Goal: Information Seeking & Learning: Learn about a topic

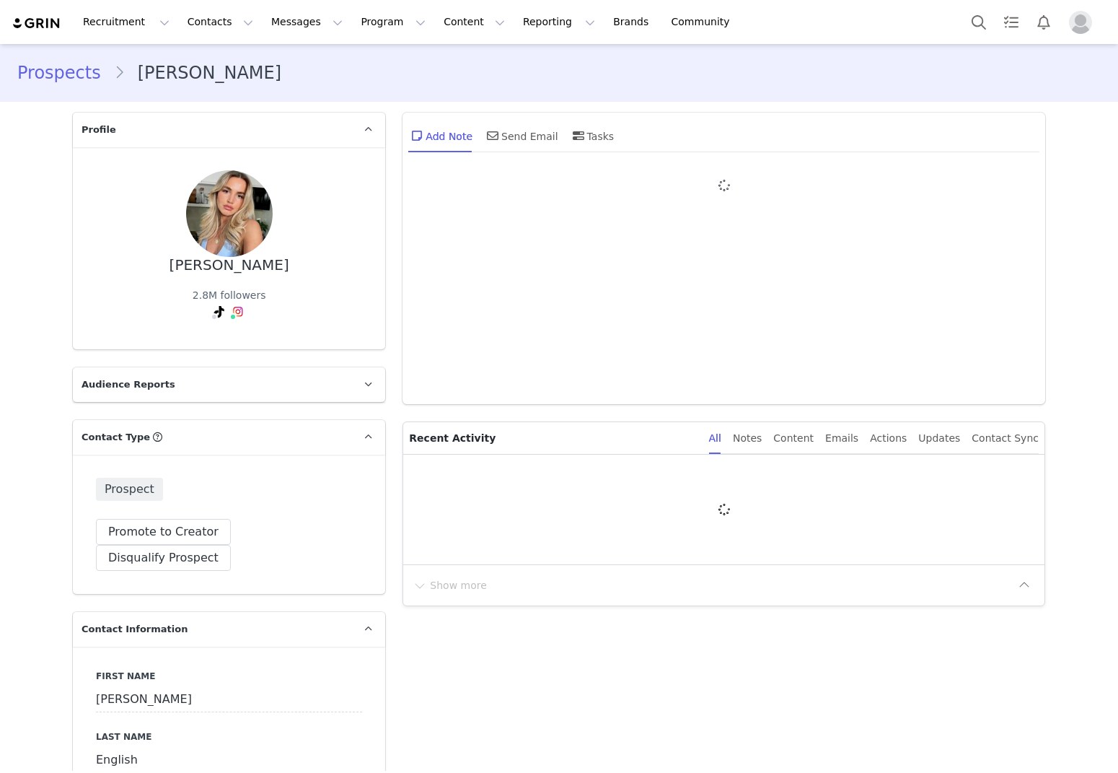
type input "+1 ([GEOGRAPHIC_DATA])"
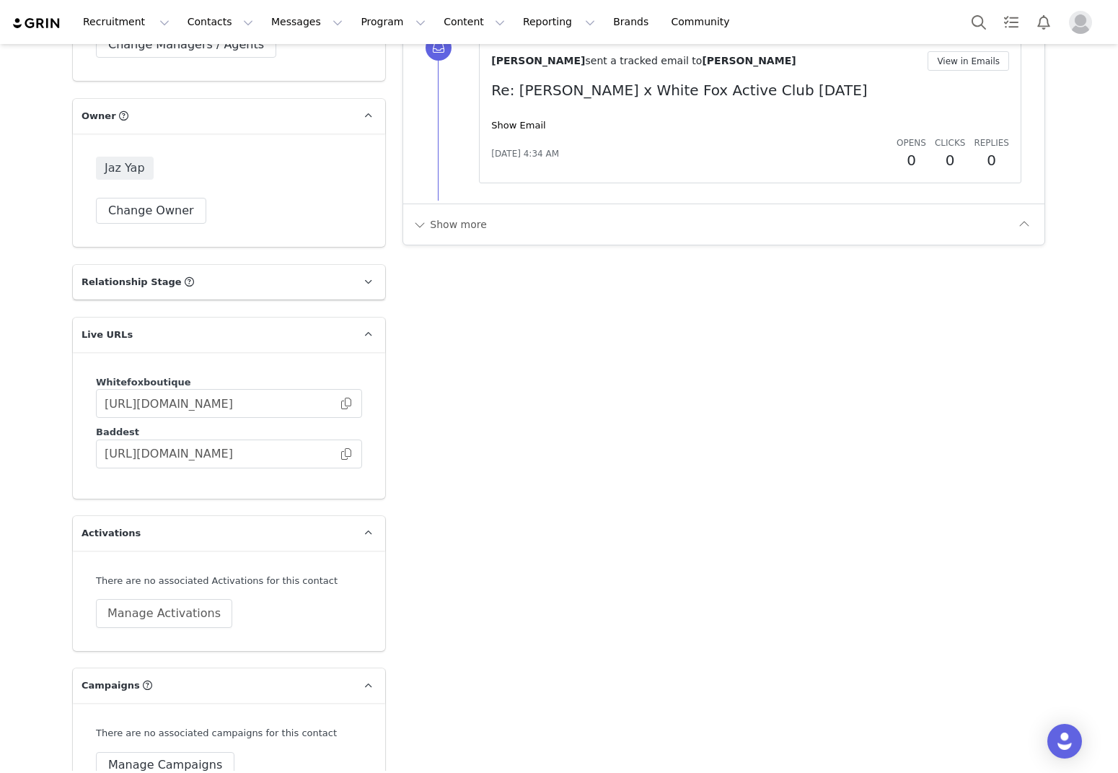
scroll to position [2126, 0]
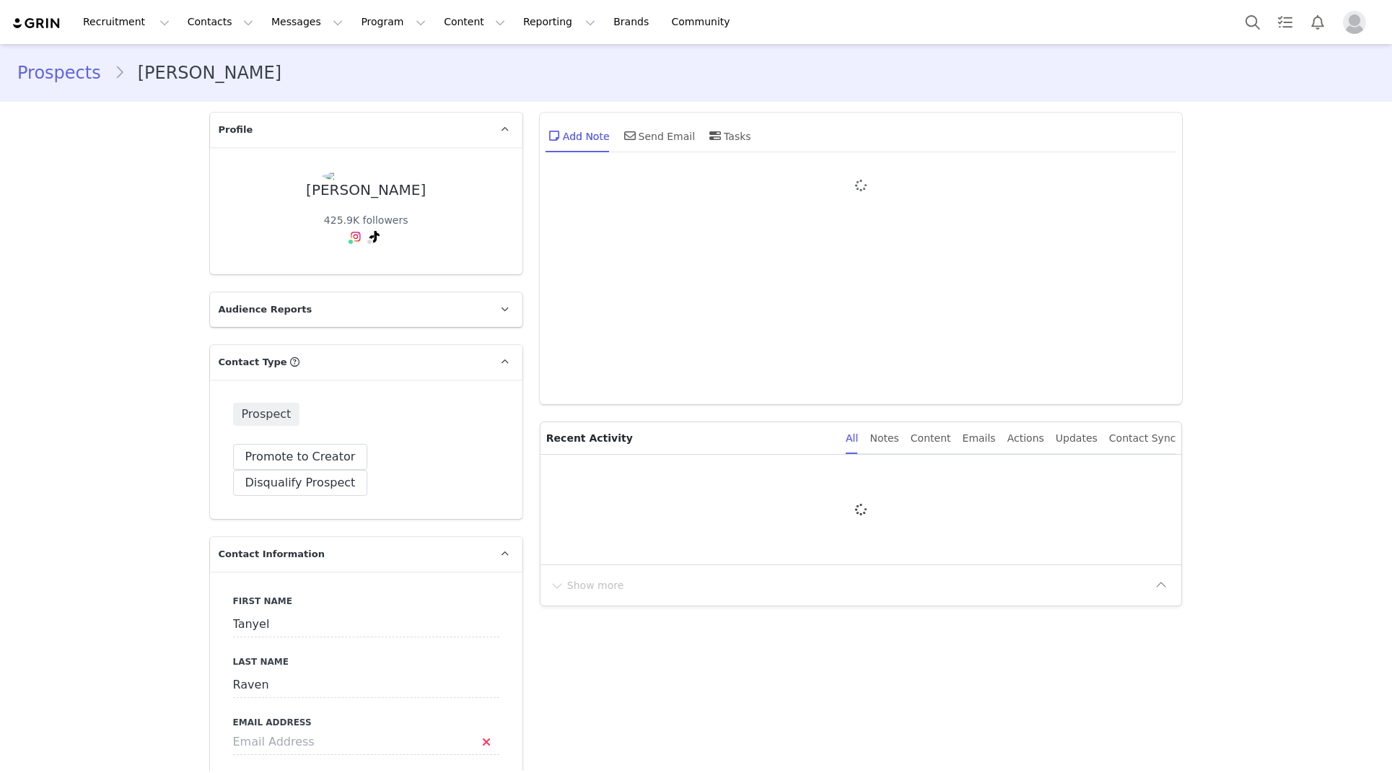
type input "+1 ([GEOGRAPHIC_DATA])"
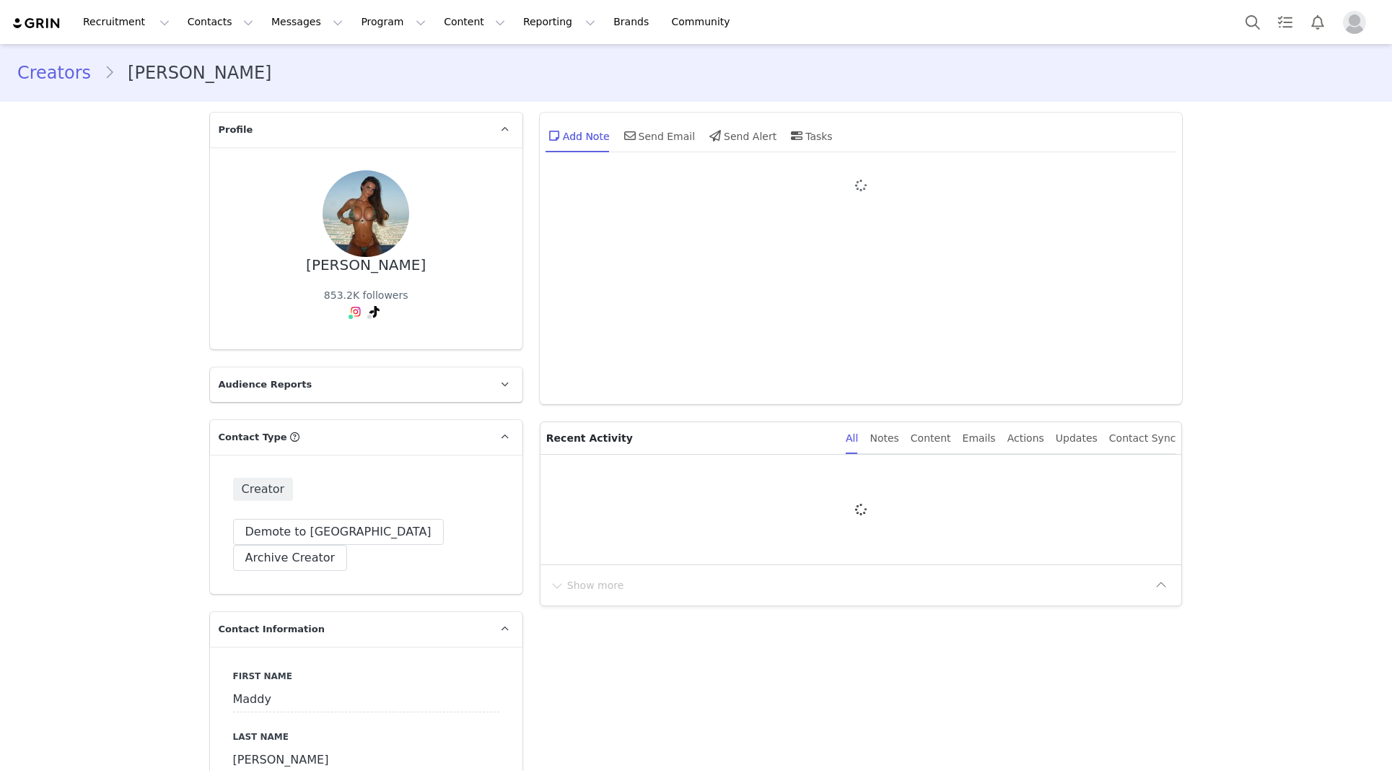
type input "+1 ([GEOGRAPHIC_DATA])"
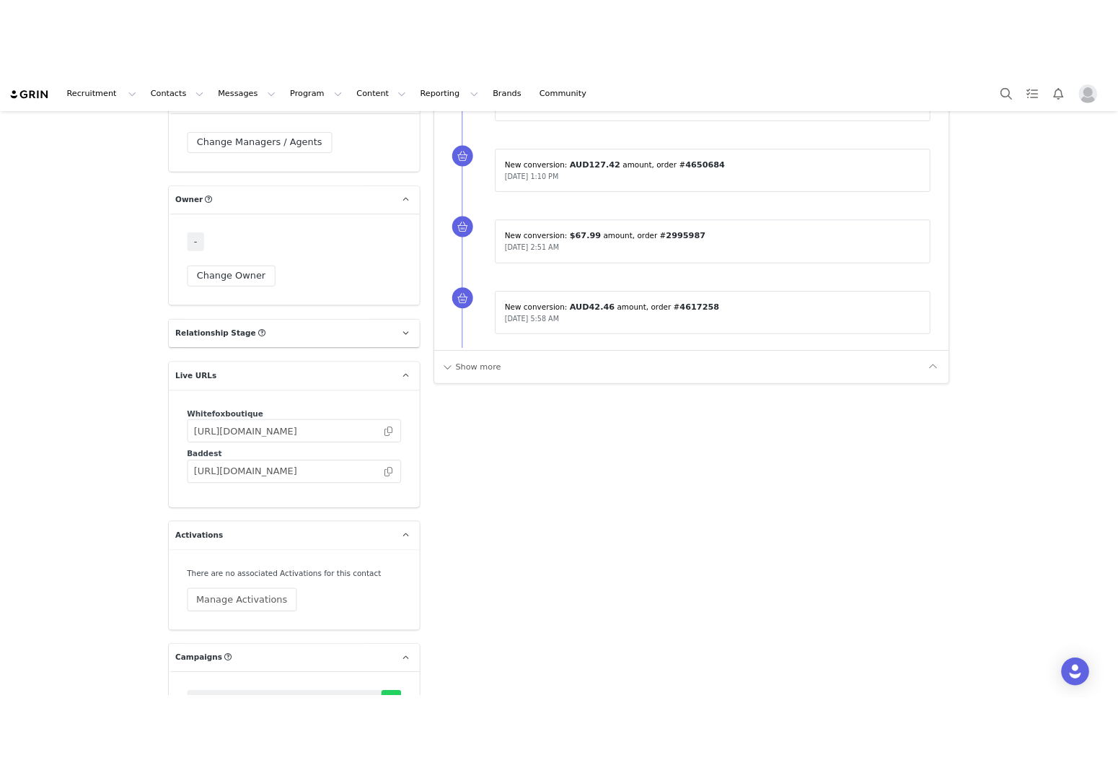
scroll to position [2426, 0]
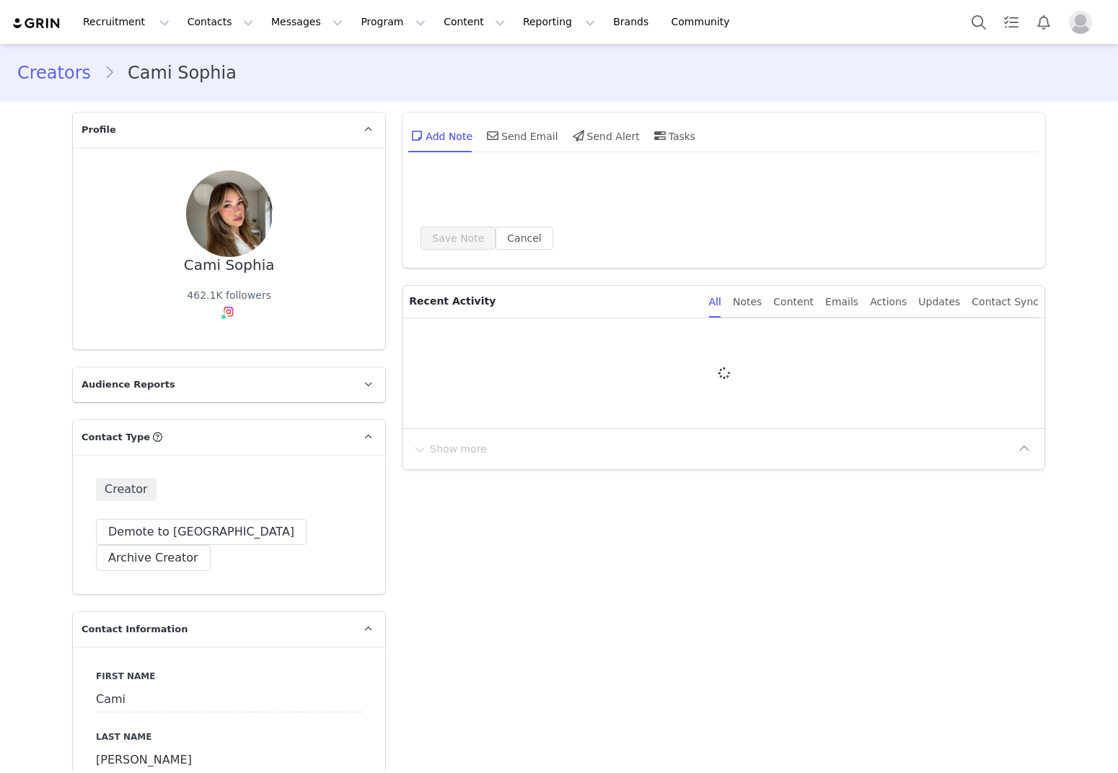
type input "+44 ([GEOGRAPHIC_DATA])"
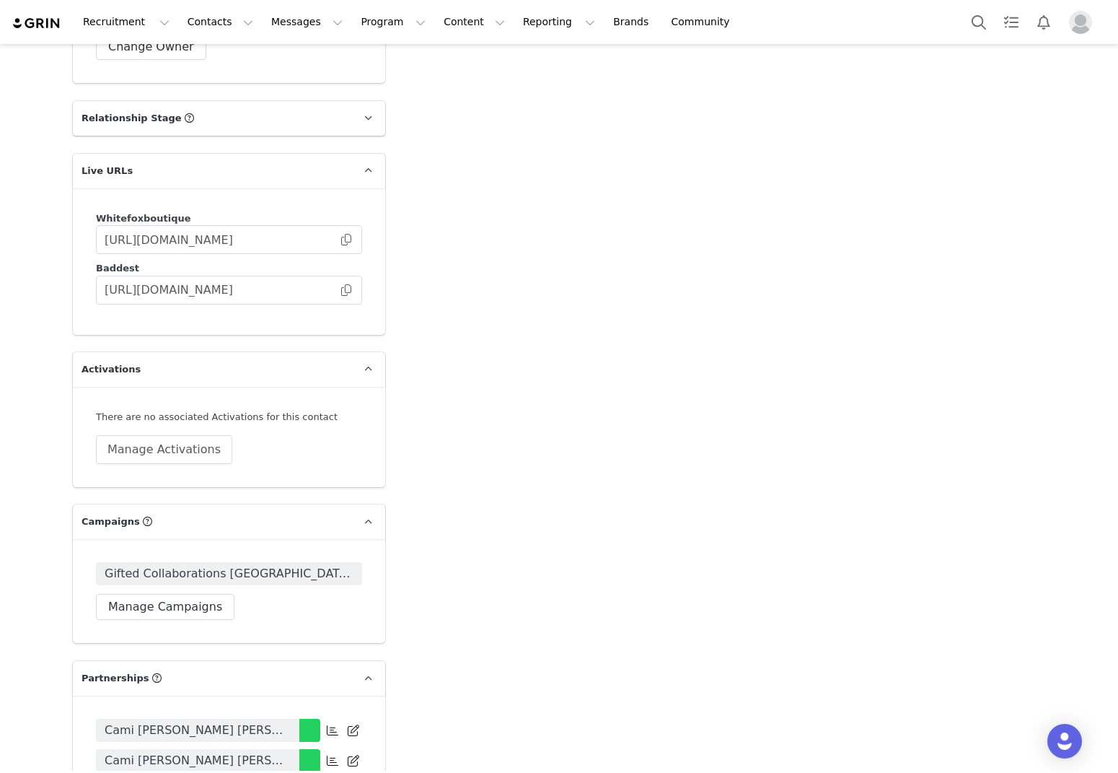
scroll to position [2783, 0]
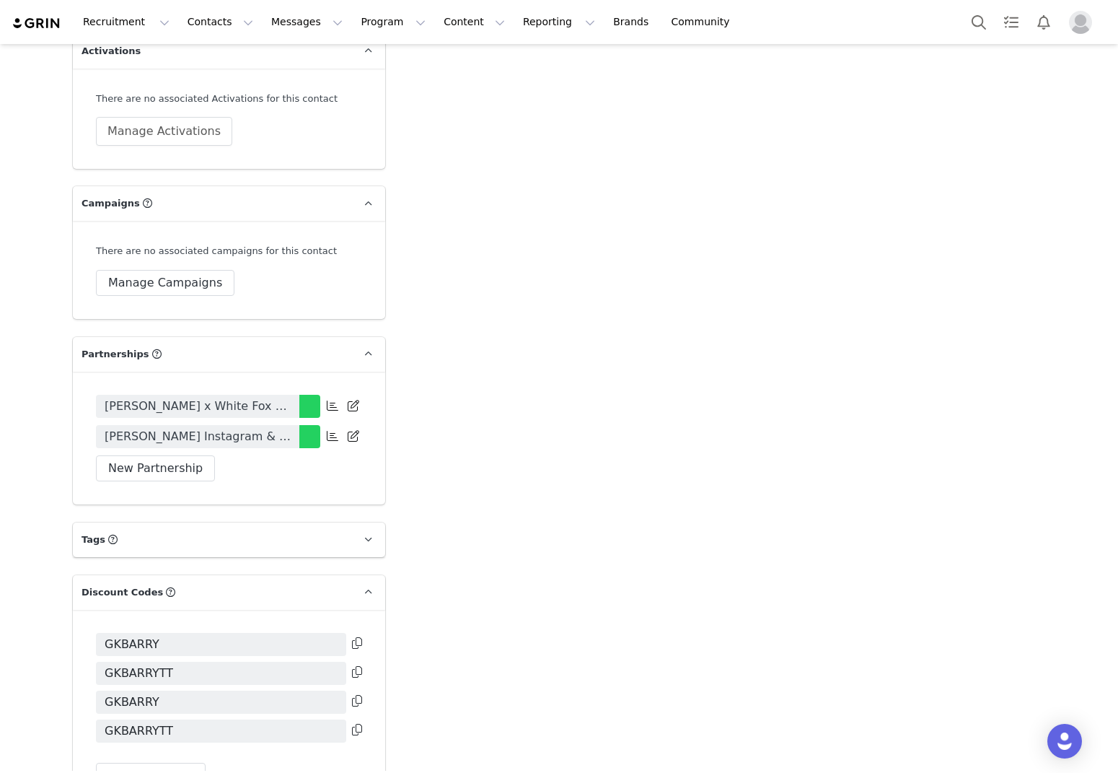
scroll to position [2603, 0]
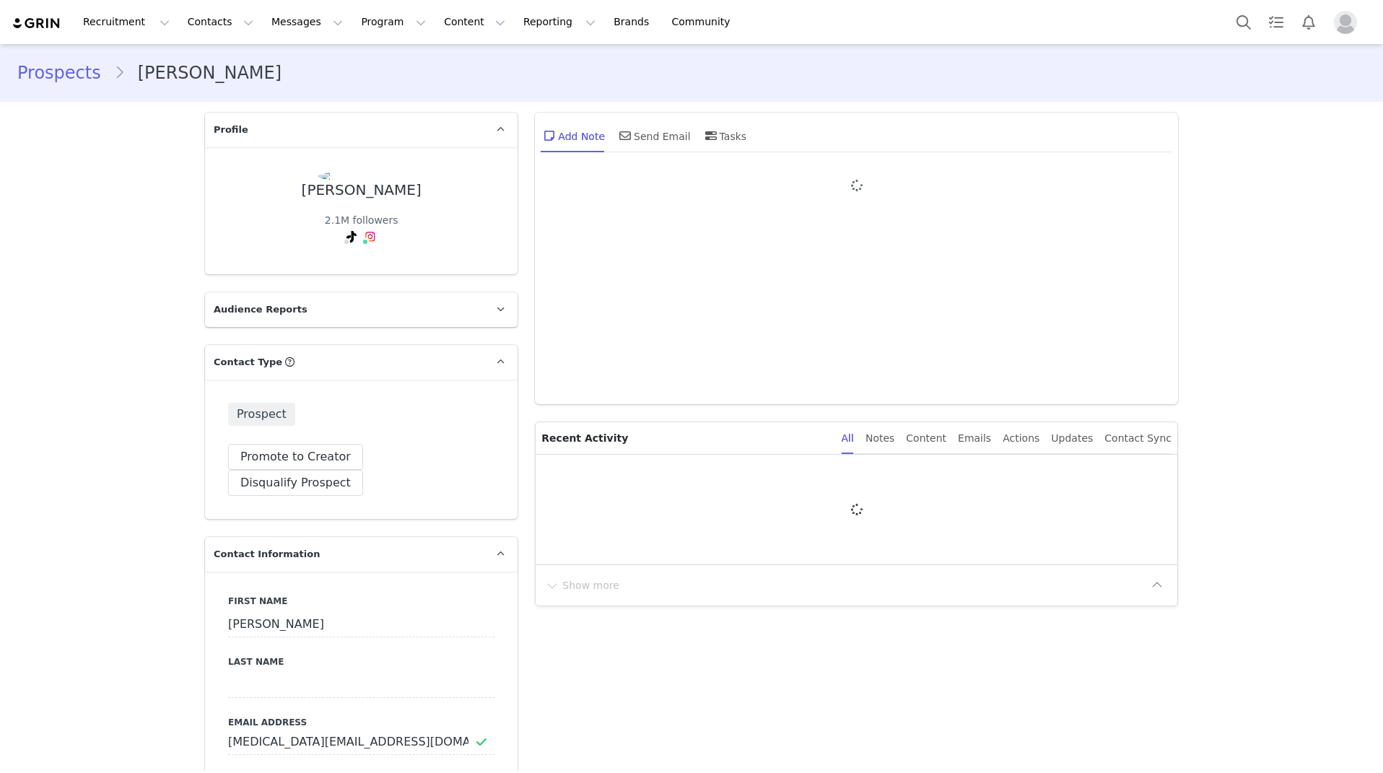
type input "+1 ([GEOGRAPHIC_DATA])"
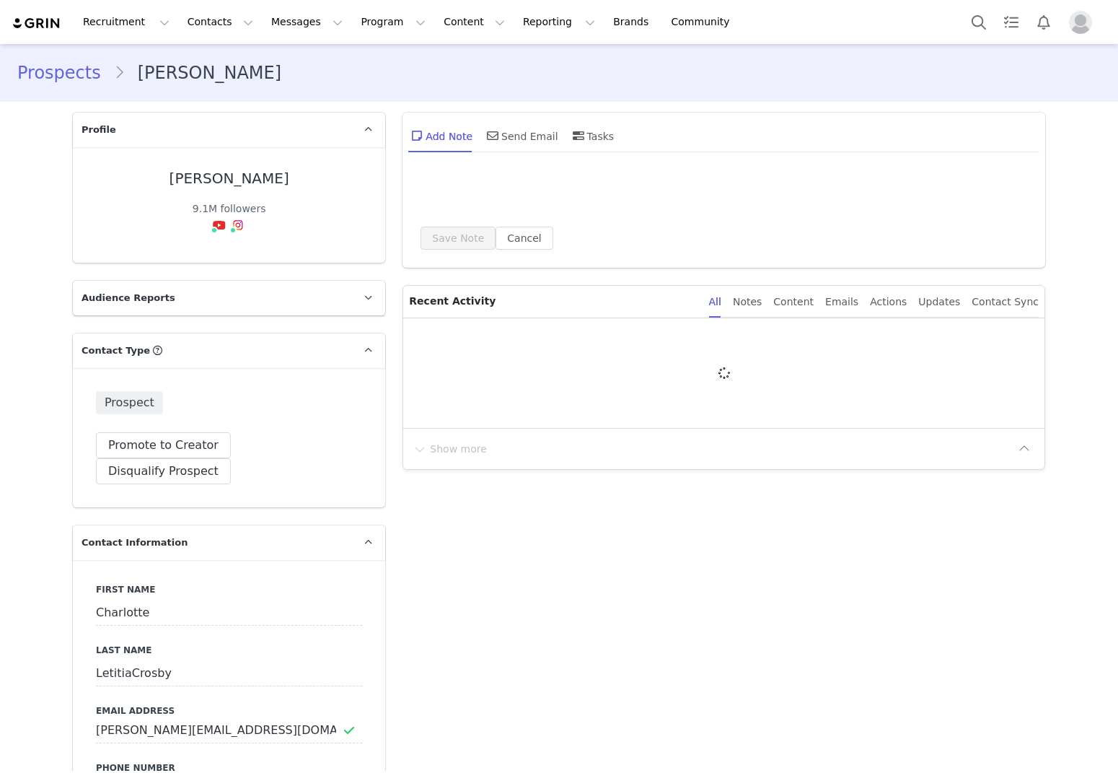
type input "+1 ([GEOGRAPHIC_DATA])"
